Goal: Information Seeking & Learning: Check status

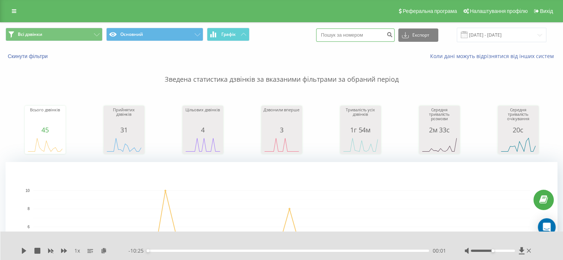
click at [358, 36] on input at bounding box center [355, 35] width 79 height 13
click at [357, 36] on input at bounding box center [355, 35] width 79 height 13
paste input "[PHONE_NUMBER]"
type input "[PHONE_NUMBER]"
drag, startPoint x: 396, startPoint y: 27, endPoint x: 393, endPoint y: 32, distance: 6.2
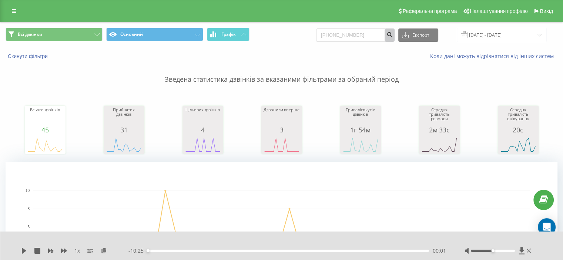
click at [396, 26] on div "Всі дзвінки Основний Графік [PHONE_NUMBER] Експорт .csv .xls .xlsx [DATE] - [DA…" at bounding box center [281, 35] width 562 height 25
click at [392, 34] on button "submit" at bounding box center [390, 35] width 10 height 13
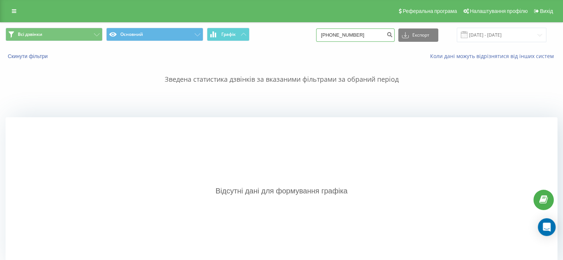
click at [368, 36] on input "+380980080499" at bounding box center [355, 35] width 79 height 13
drag, startPoint x: 368, startPoint y: 36, endPoint x: 341, endPoint y: 46, distance: 28.8
click at [343, 44] on div "Всі дзвінки Основний Графік +380980080499 Експорт .csv .xls .xlsx 20.05.2025 - …" at bounding box center [281, 35] width 562 height 25
paste input "[PHONE_NUMBER]"
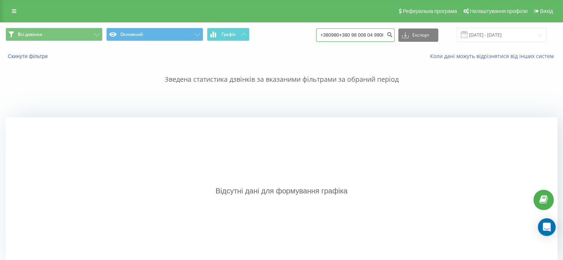
type input "+380980+380 98 008 04 99080499"
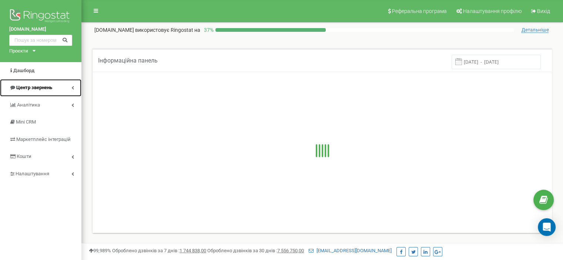
click at [58, 88] on link "Центр звернень" at bounding box center [40, 87] width 81 height 17
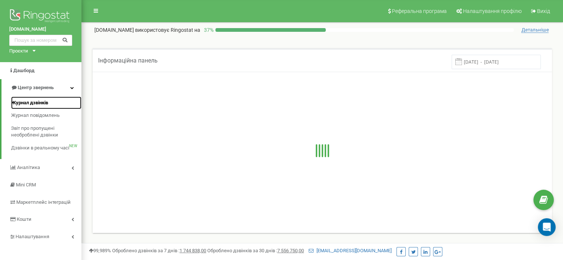
click at [43, 101] on span "Журнал дзвінків" at bounding box center [29, 103] width 37 height 7
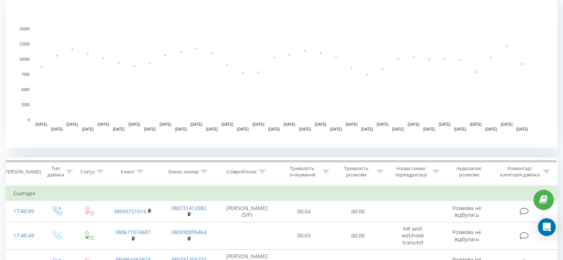
scroll to position [185, 0]
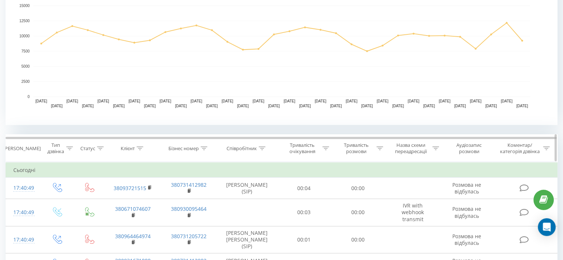
click at [136, 148] on div "Клієнт" at bounding box center [132, 149] width 23 height 6
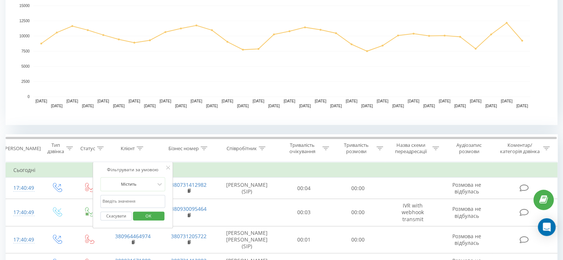
paste input "[PHONE_NUMBER]"
click at [133, 201] on input "[PHONE_NUMBER]" at bounding box center [132, 201] width 65 height 13
click at [148, 215] on span "OK" at bounding box center [148, 215] width 21 height 11
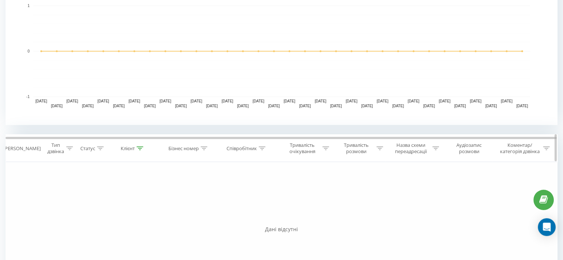
click at [138, 147] on icon at bounding box center [140, 149] width 7 height 4
drag, startPoint x: 140, startPoint y: 200, endPoint x: 116, endPoint y: 200, distance: 23.7
click at [86, 200] on div "Фільтрувати за умовою Дорівнює Введіть значення Скасувати OK Фільтрувати за умо…" at bounding box center [282, 245] width 552 height 167
paste input "text"
click at [132, 199] on input "[PHONE_NUMBER]" at bounding box center [132, 201] width 65 height 13
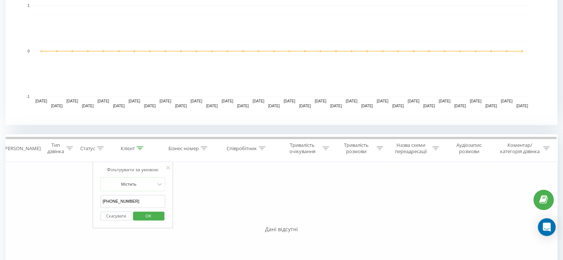
click at [127, 200] on input "+380 98 008 0499" at bounding box center [132, 201] width 65 height 13
click at [118, 200] on input "+380 98 0080499" at bounding box center [132, 201] width 65 height 13
click at [114, 201] on input "+380 980080499" at bounding box center [132, 201] width 65 height 13
drag, startPoint x: 110, startPoint y: 201, endPoint x: 92, endPoint y: 201, distance: 18.1
click at [93, 201] on div "Фільтрувати за умовою Містить +380980080499 Скасувати OK" at bounding box center [133, 195] width 81 height 67
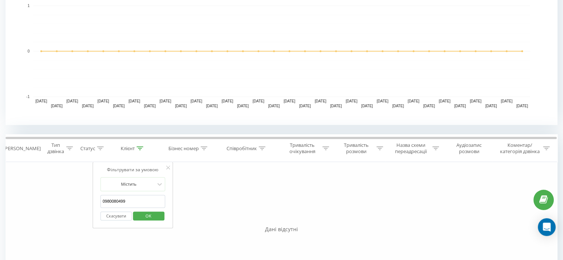
type input "0980080499"
click at [147, 213] on span "OK" at bounding box center [148, 215] width 21 height 11
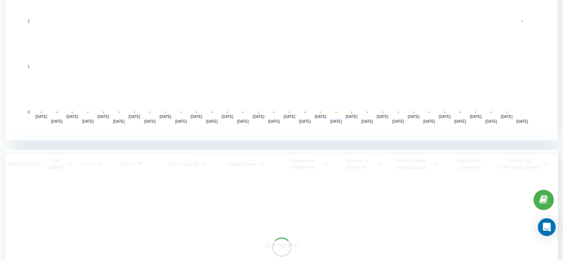
scroll to position [259, 0]
